Goal: Task Accomplishment & Management: Manage account settings

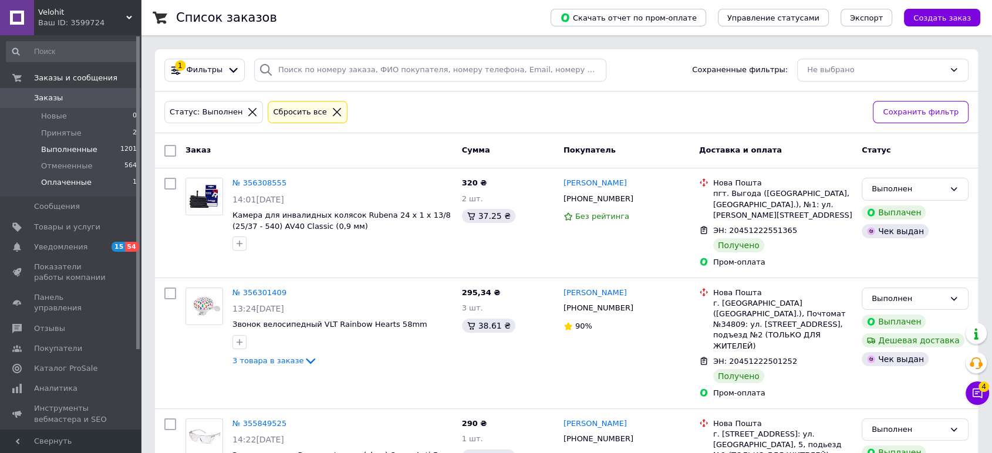
click at [55, 174] on li "Оплаченные 1" at bounding box center [72, 185] width 144 height 22
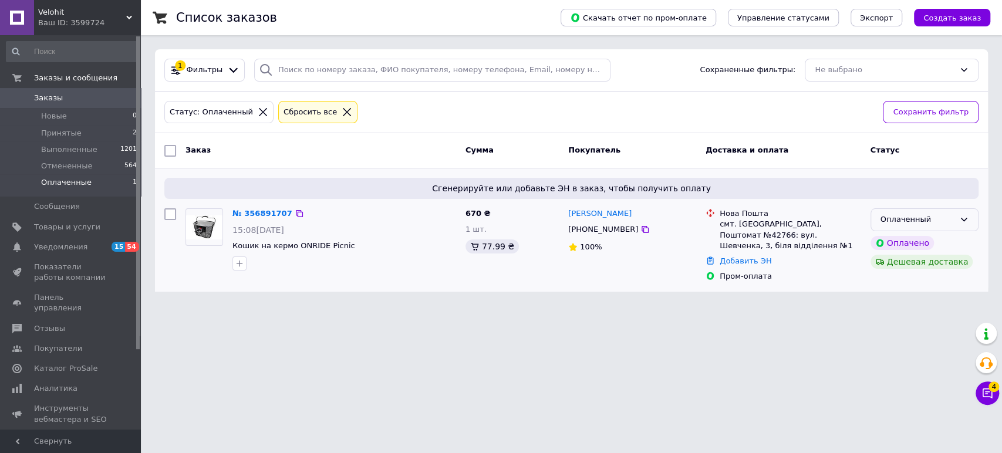
click at [951, 217] on div "Оплаченный" at bounding box center [918, 220] width 74 height 12
click at [901, 243] on li "Принят" at bounding box center [924, 245] width 107 height 22
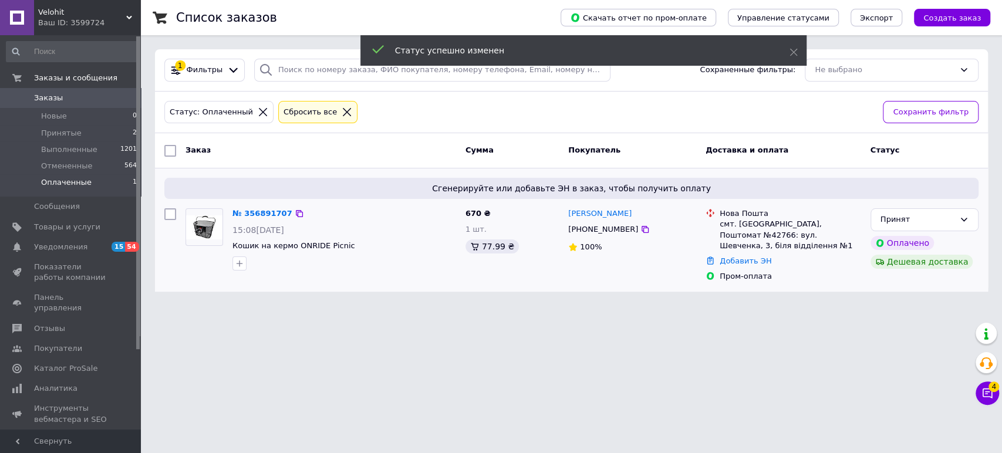
click at [420, 306] on html "Velohit Ваш ID: 3599724 Сайт Velohit Кабинет покупателя Проверить состояние сис…" at bounding box center [501, 153] width 1002 height 306
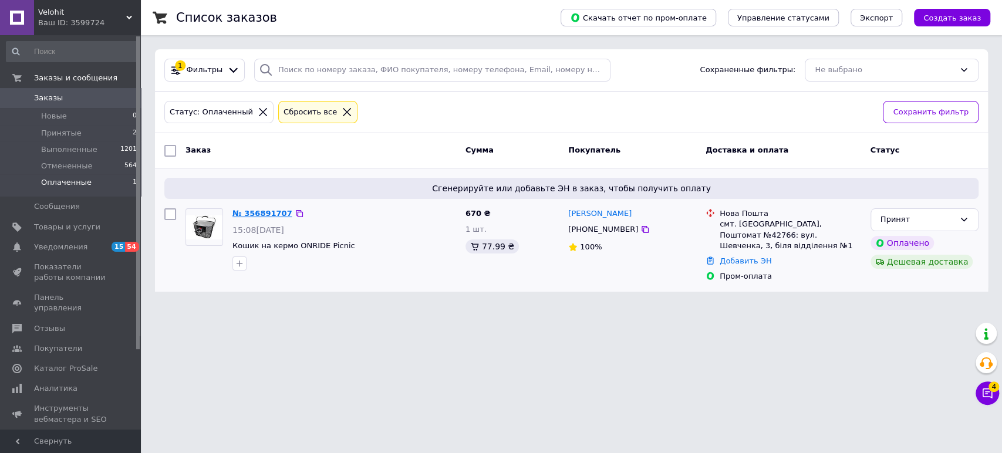
click at [242, 209] on link "№ 356891707" at bounding box center [262, 213] width 60 height 9
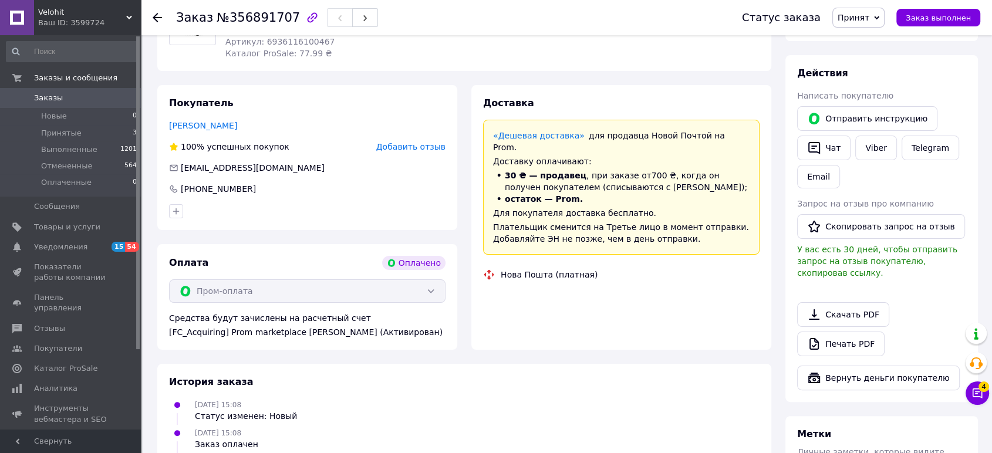
scroll to position [239, 0]
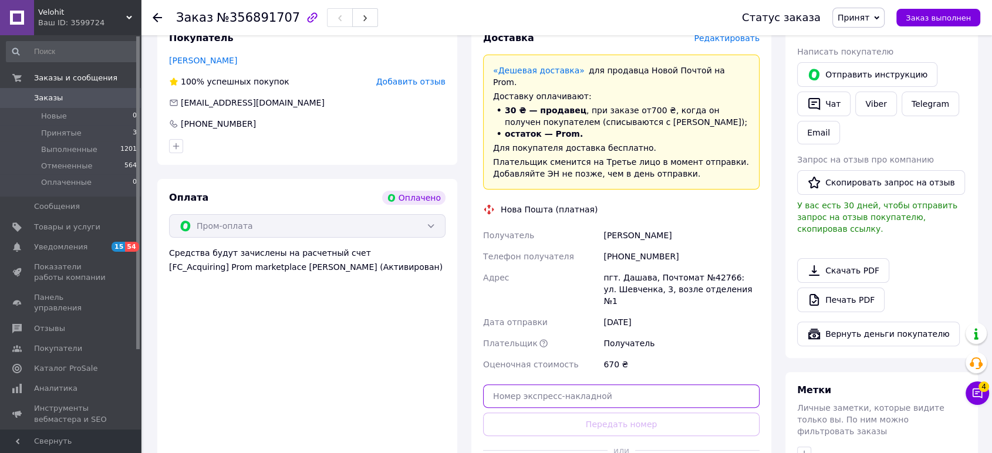
click at [520, 385] on input "text" at bounding box center [621, 396] width 277 height 23
paste input "20451225142893"
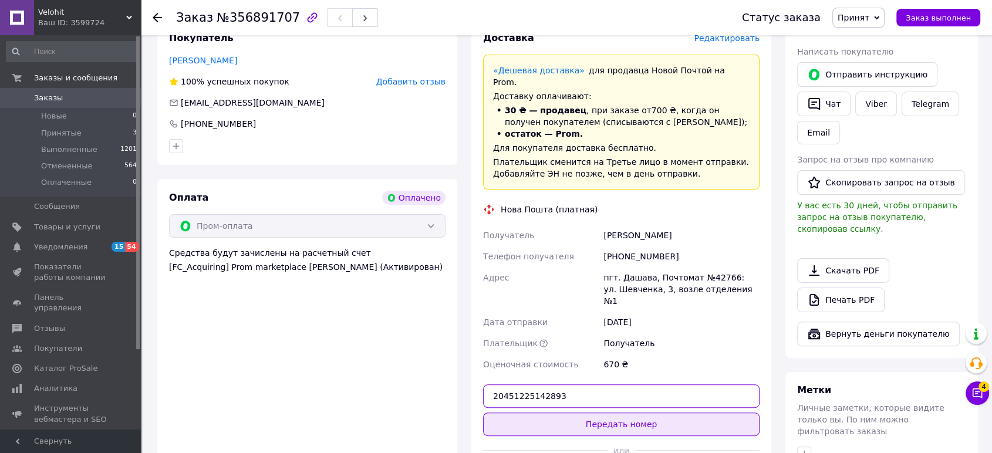
type input "20451225142893"
click at [551, 413] on button "Передать номер" at bounding box center [621, 424] width 277 height 23
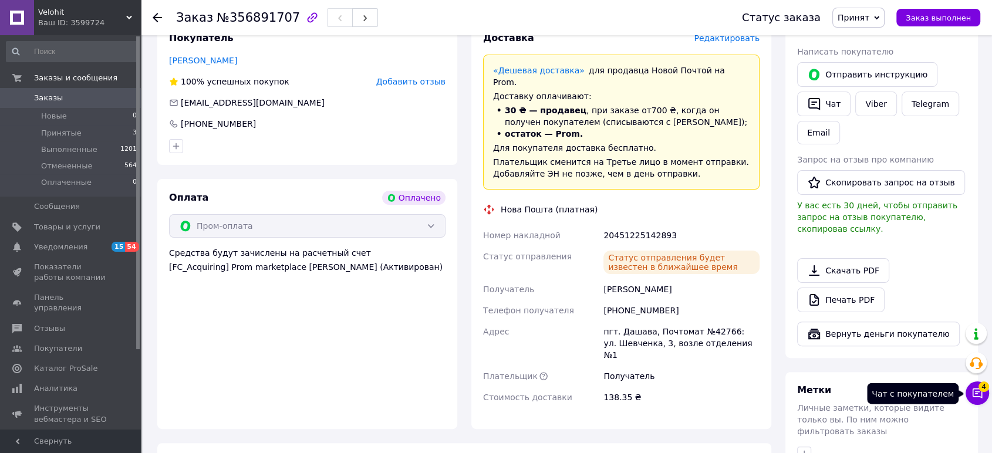
click at [977, 400] on button "Чат с покупателем 4" at bounding box center [977, 393] width 23 height 23
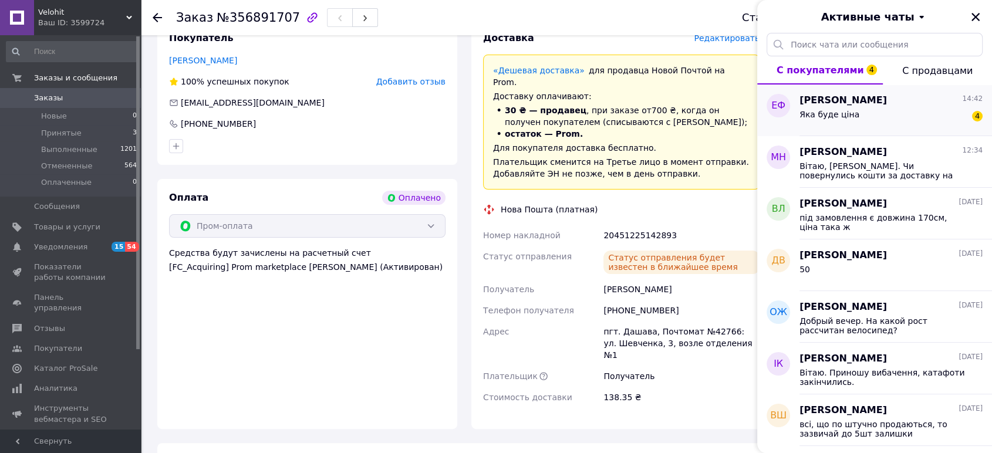
click at [926, 116] on div "Яка буде ціна 4" at bounding box center [891, 116] width 183 height 19
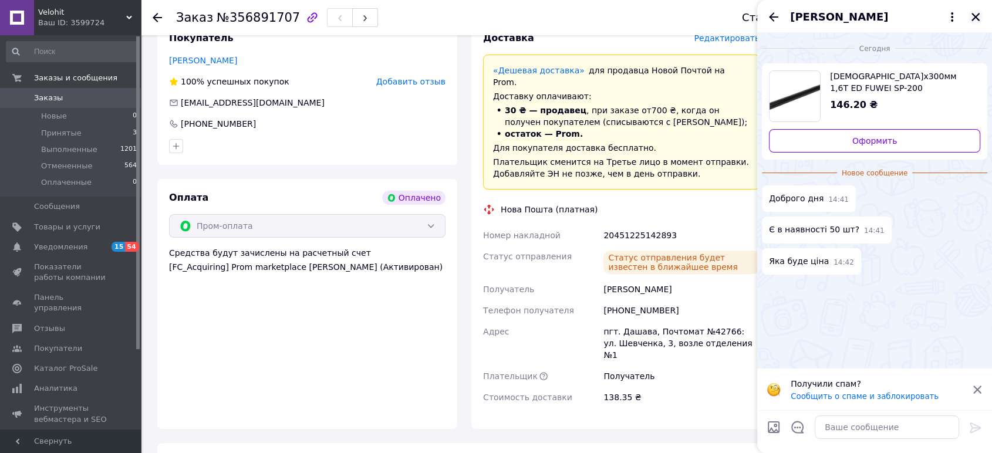
click at [979, 18] on icon "Закрыть" at bounding box center [975, 17] width 11 height 11
